Goal: Transaction & Acquisition: Purchase product/service

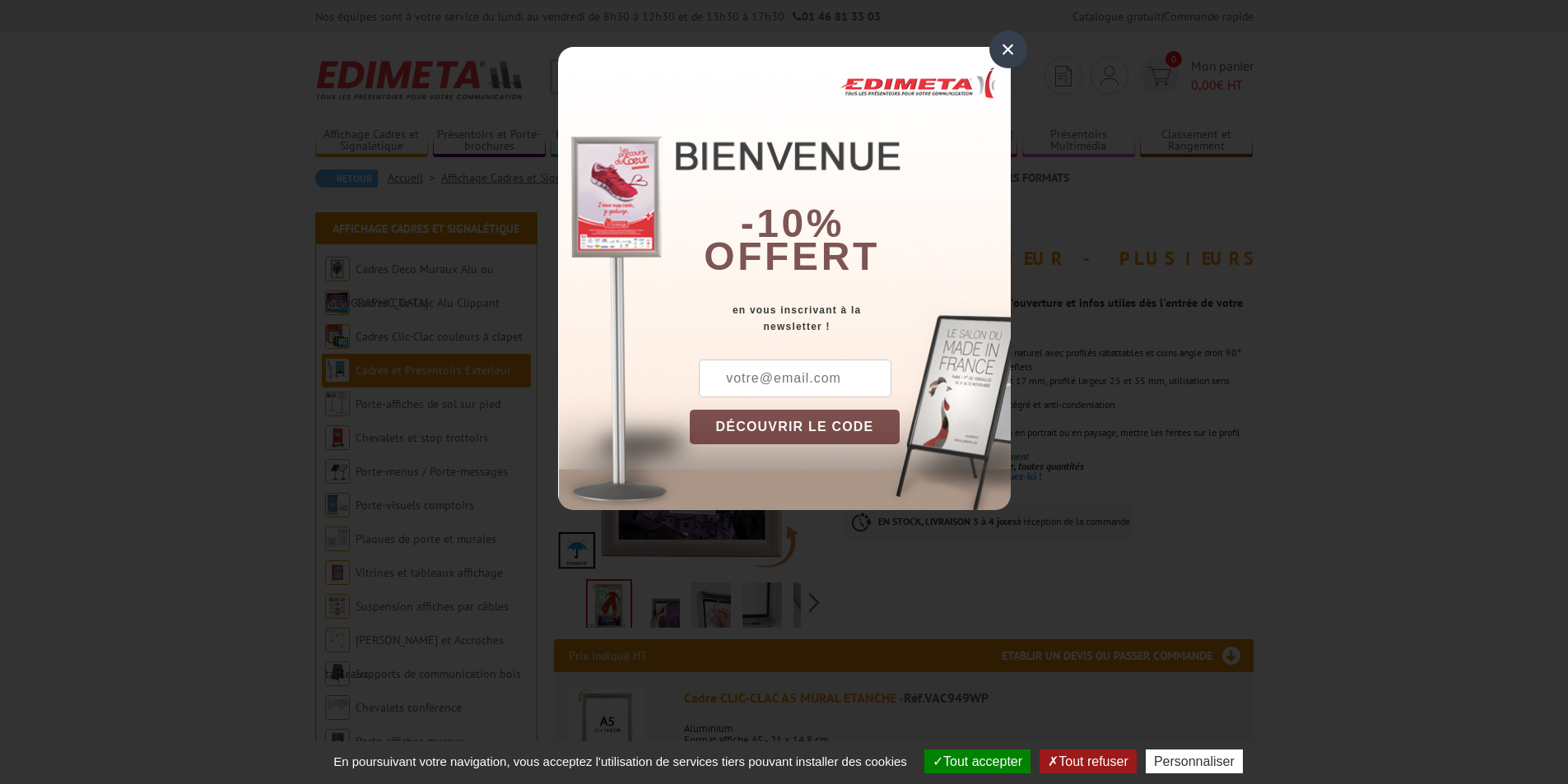
click at [1017, 53] on div "×" at bounding box center [1008, 49] width 38 height 38
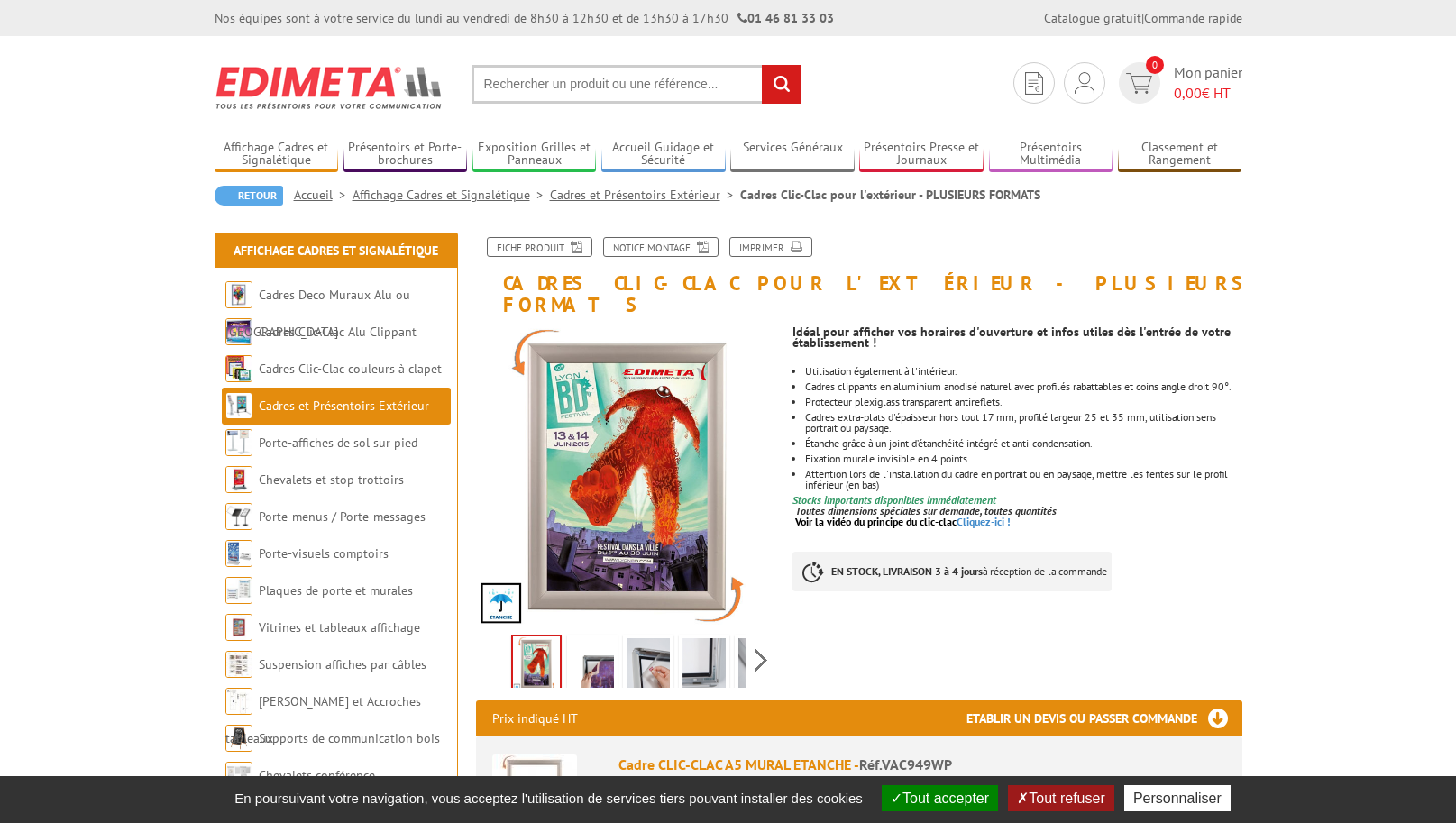
click at [1093, 797] on button "Tout refuser" at bounding box center [1061, 798] width 106 height 26
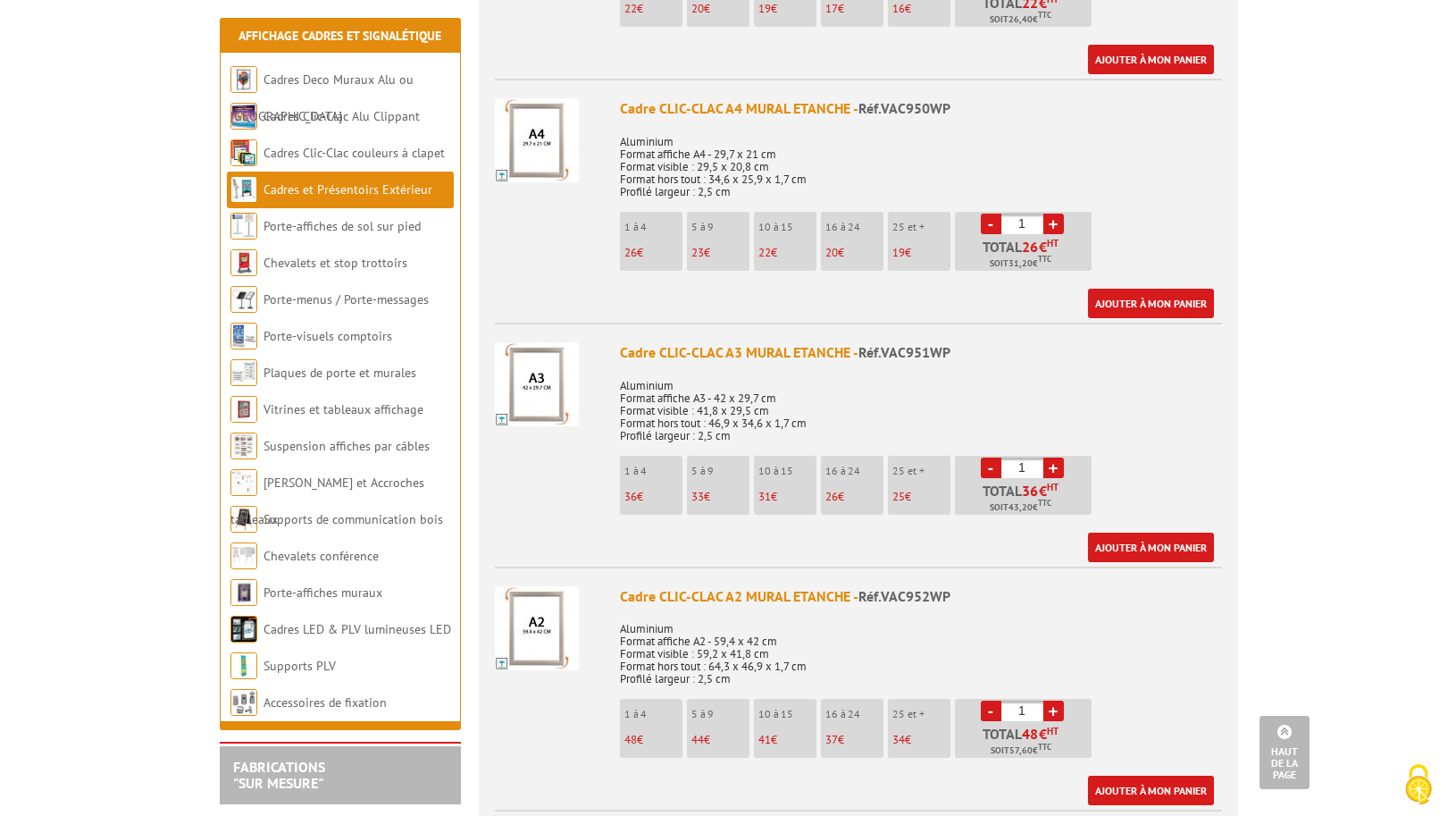
scroll to position [983, 0]
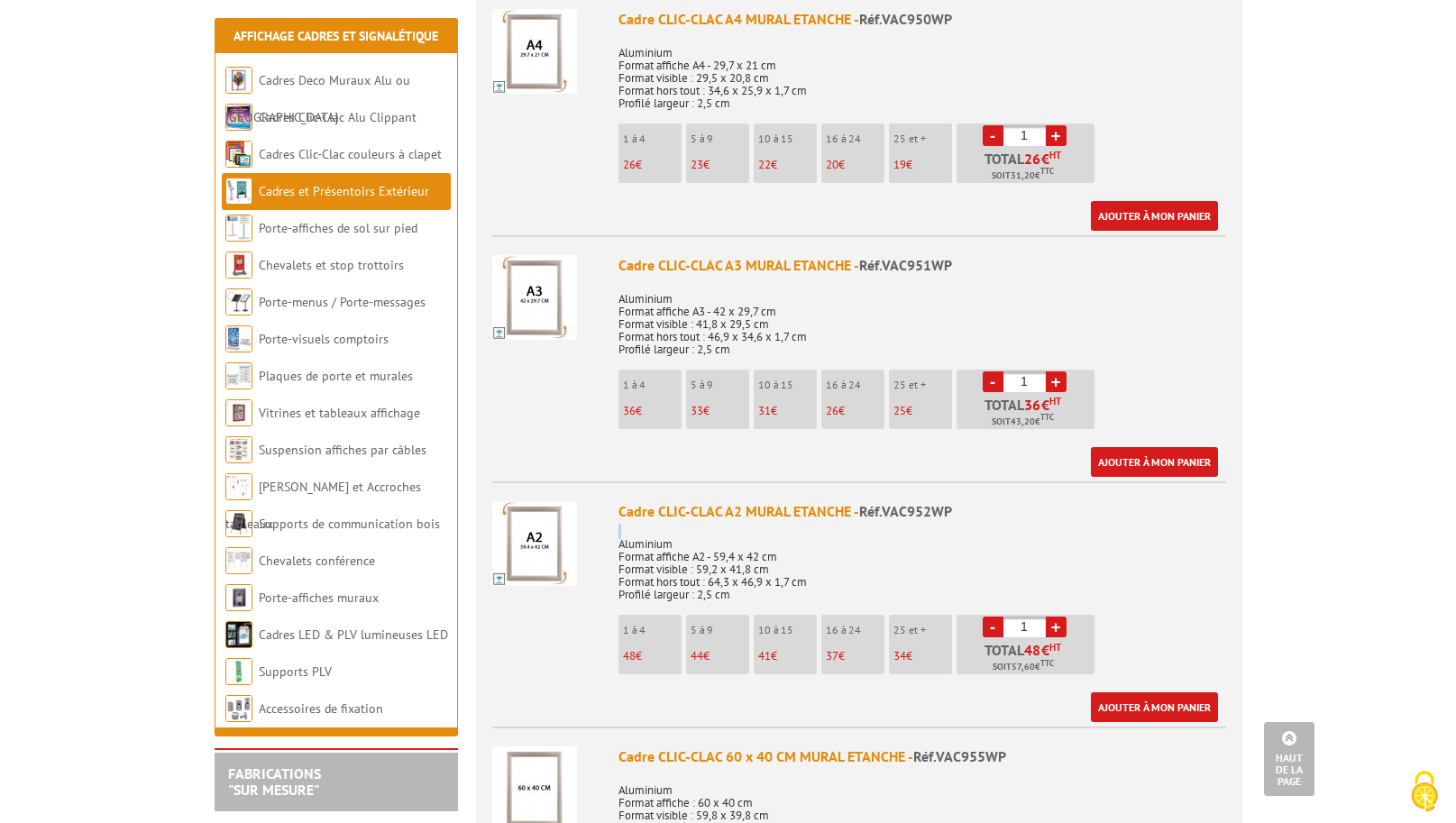
drag, startPoint x: 979, startPoint y: 487, endPoint x: 872, endPoint y: 497, distance: 107.5
click at [874, 501] on div "Cadre CLIC-CLAC A2 MURAL ETANCHE - Réf.VAC952WP" at bounding box center [922, 511] width 608 height 21
click at [962, 501] on div "Cadre CLIC-CLAC A2 MURAL ETANCHE - Réf.VAC952WP" at bounding box center [922, 511] width 608 height 21
drag, startPoint x: 954, startPoint y: 489, endPoint x: 894, endPoint y: 490, distance: 60.0
click at [888, 501] on div "Cadre CLIC-CLAC A2 MURAL ETANCHE - Réf.VAC952WP" at bounding box center [922, 511] width 608 height 21
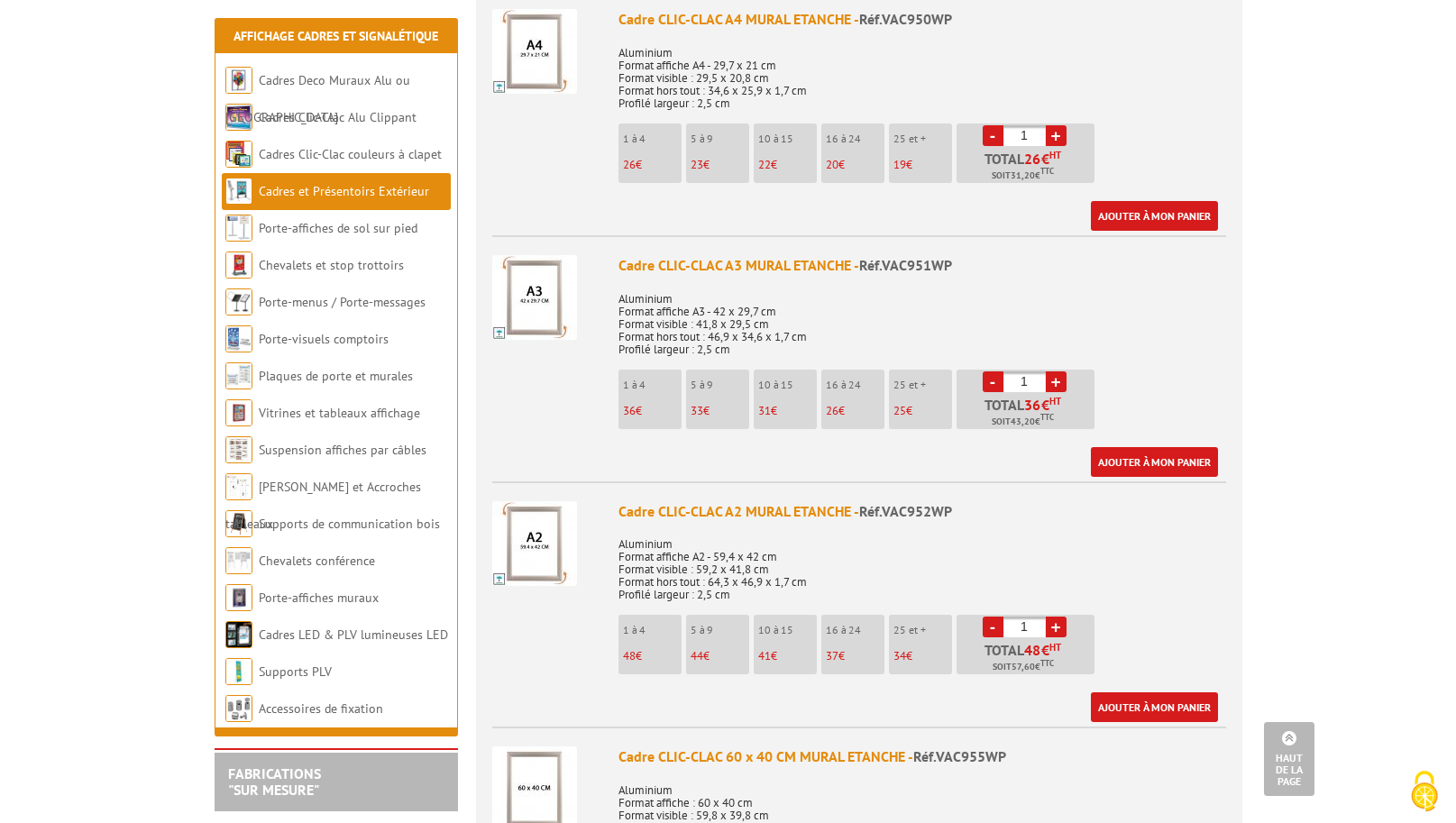
click at [884, 502] on span "Réf.VAC952WP" at bounding box center [906, 510] width 93 height 18
click at [1147, 692] on link "Ajouter à mon panier" at bounding box center [1154, 706] width 127 height 29
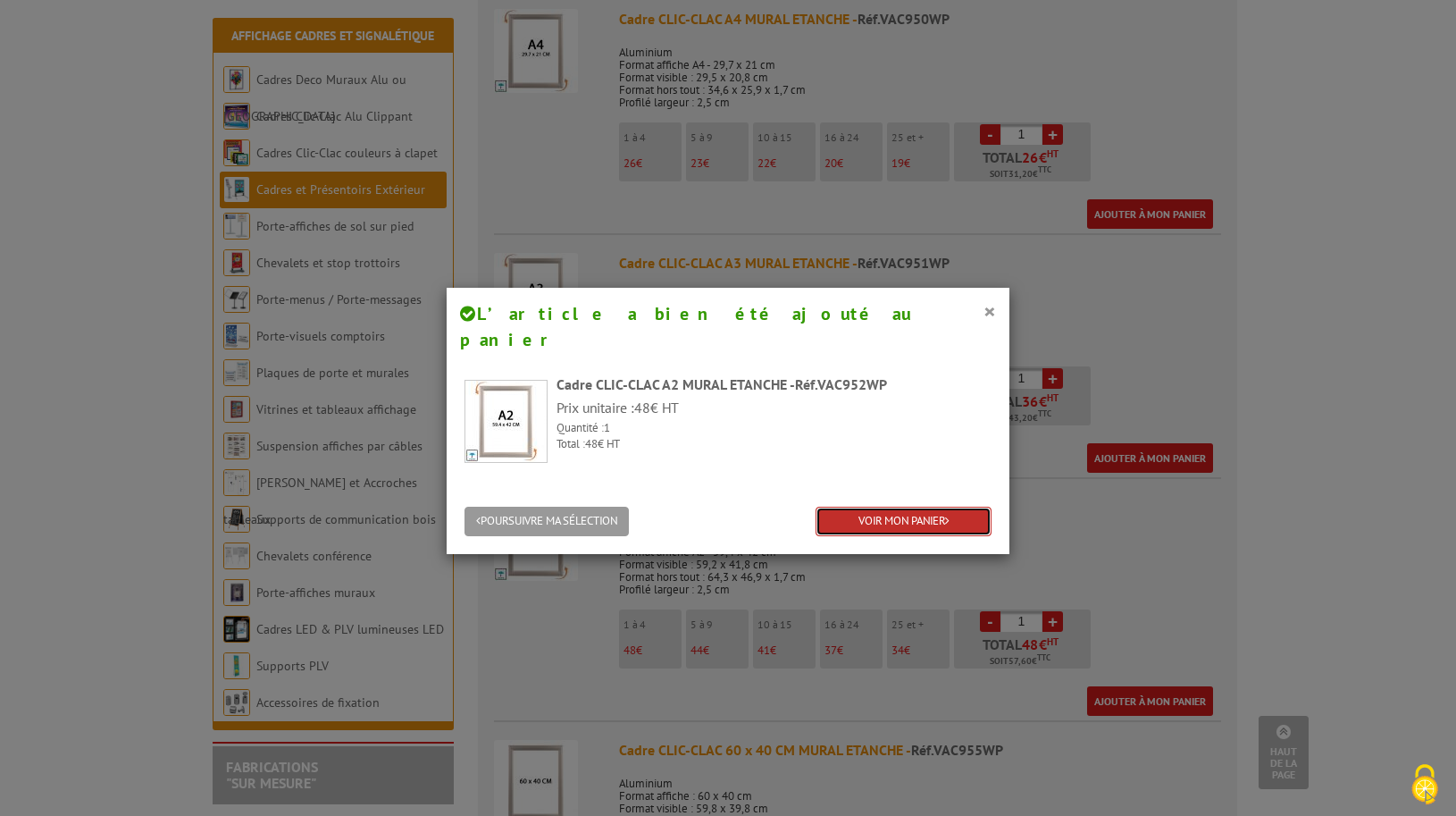
click at [882, 507] on link "VOIR MON PANIER" at bounding box center [904, 521] width 176 height 29
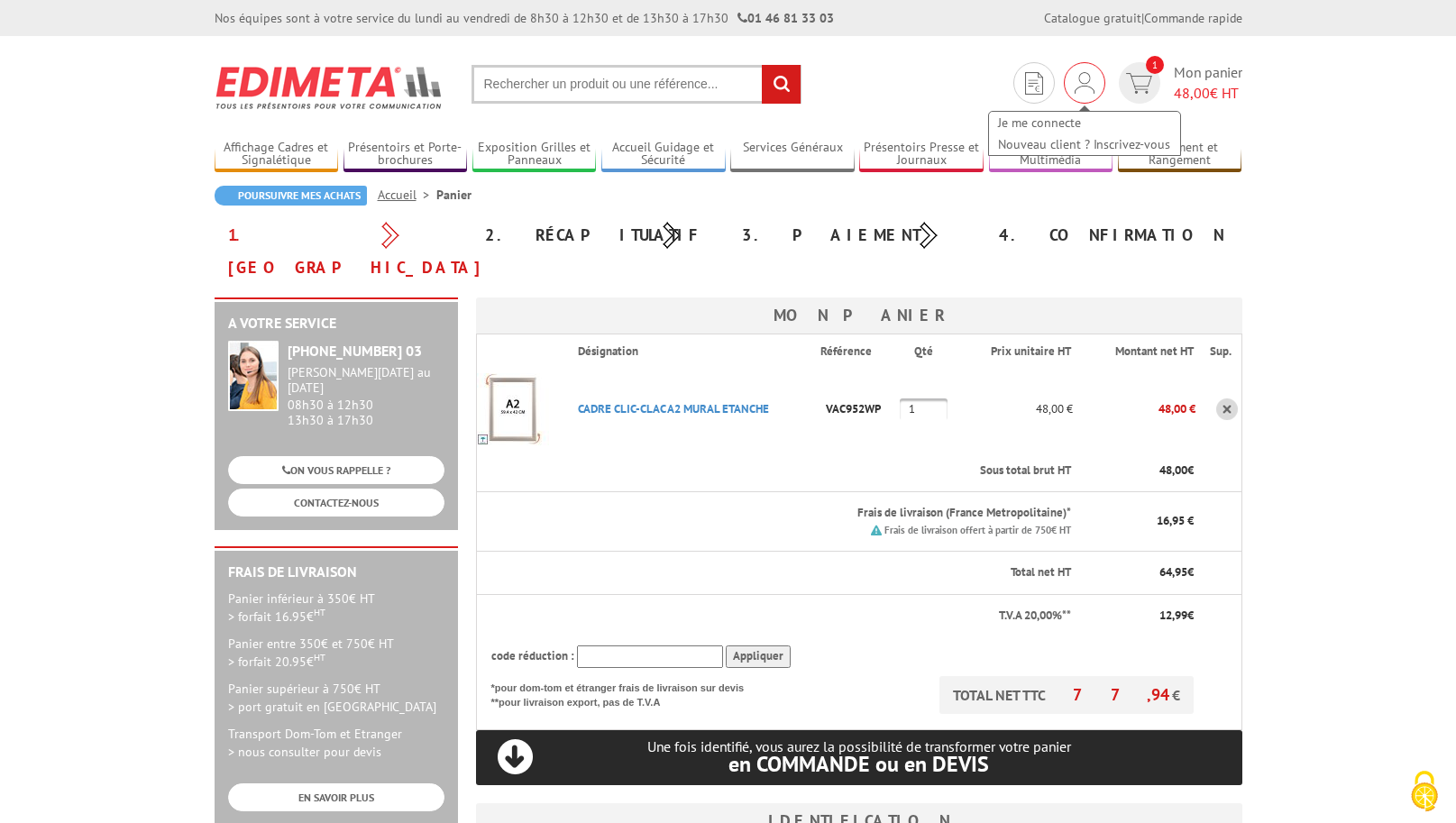
type input "[EMAIL_ADDRESS][DOMAIN_NAME]"
click at [1083, 91] on img at bounding box center [1084, 82] width 20 height 22
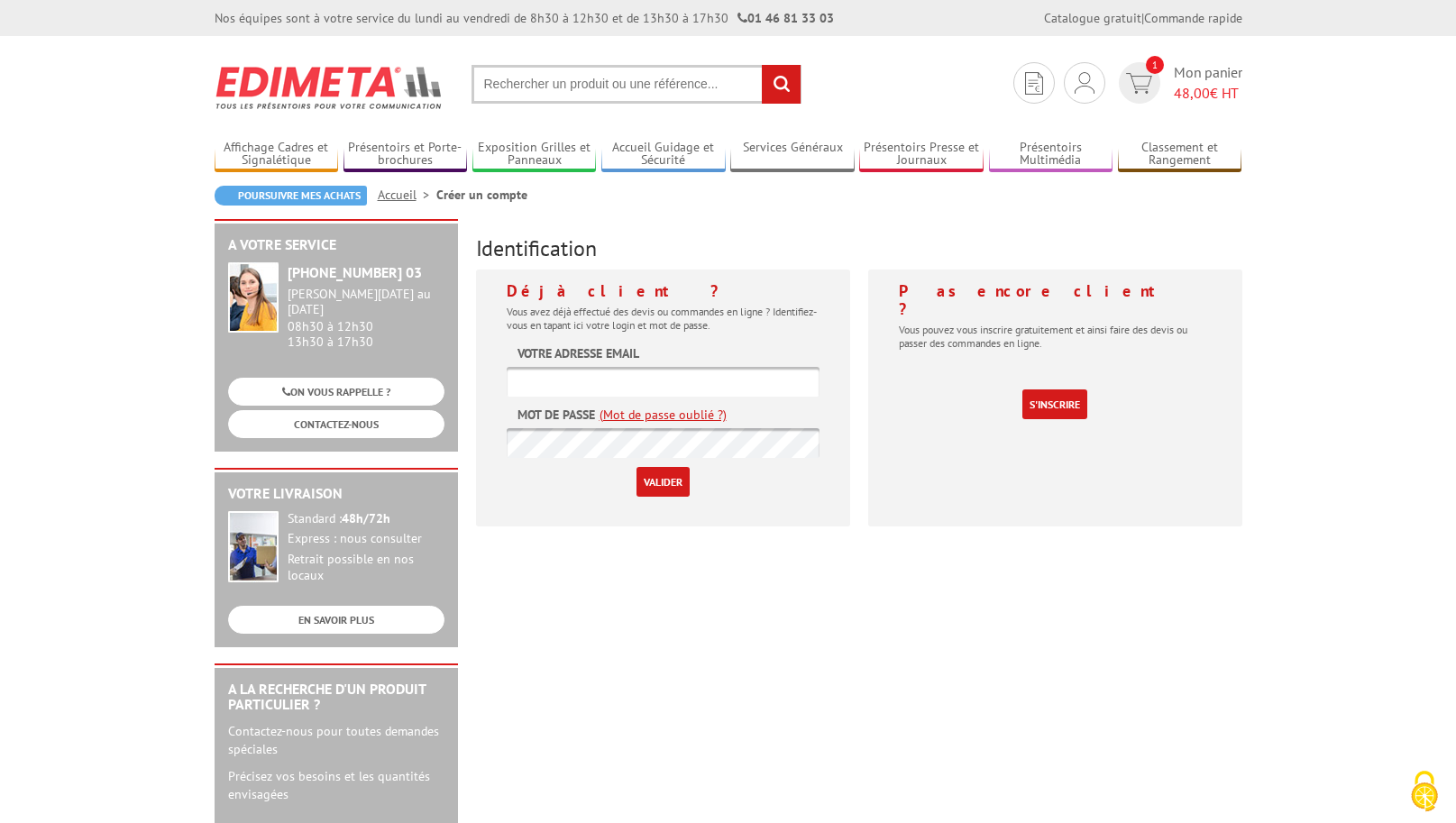
type input "[EMAIL_ADDRESS][DOMAIN_NAME]"
click at [675, 503] on div "Déjà client ? Vous avez déjà effectué des devis ou commandes en ligne ? Identif…" at bounding box center [664, 398] width 374 height 257
click at [673, 479] on input "Valider" at bounding box center [663, 481] width 53 height 29
